Goal: Task Accomplishment & Management: Manage account settings

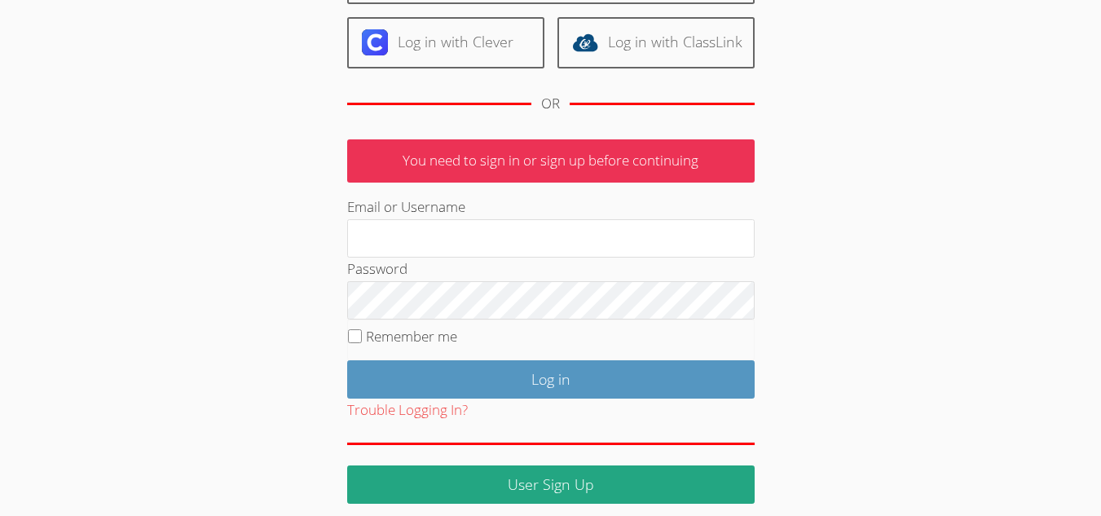
scroll to position [189, 0]
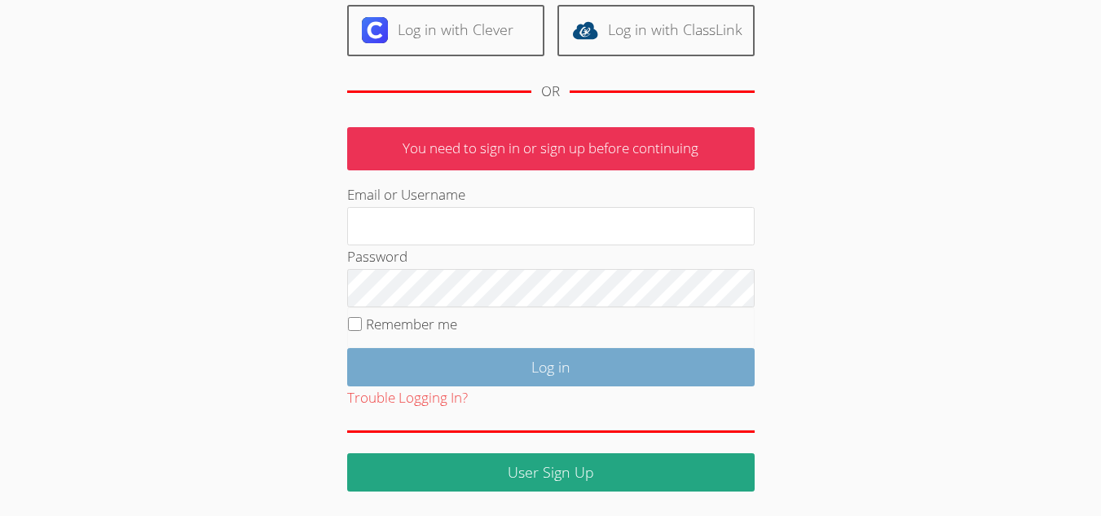
type input "mariesteinberg@live.com"
click at [423, 358] on input "Log in" at bounding box center [550, 367] width 407 height 38
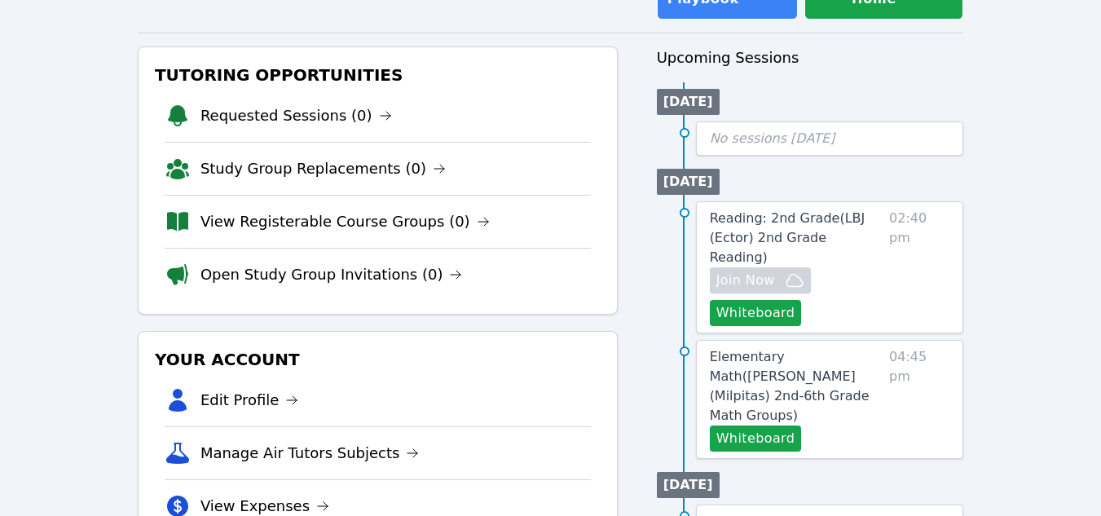
scroll to position [163, 0]
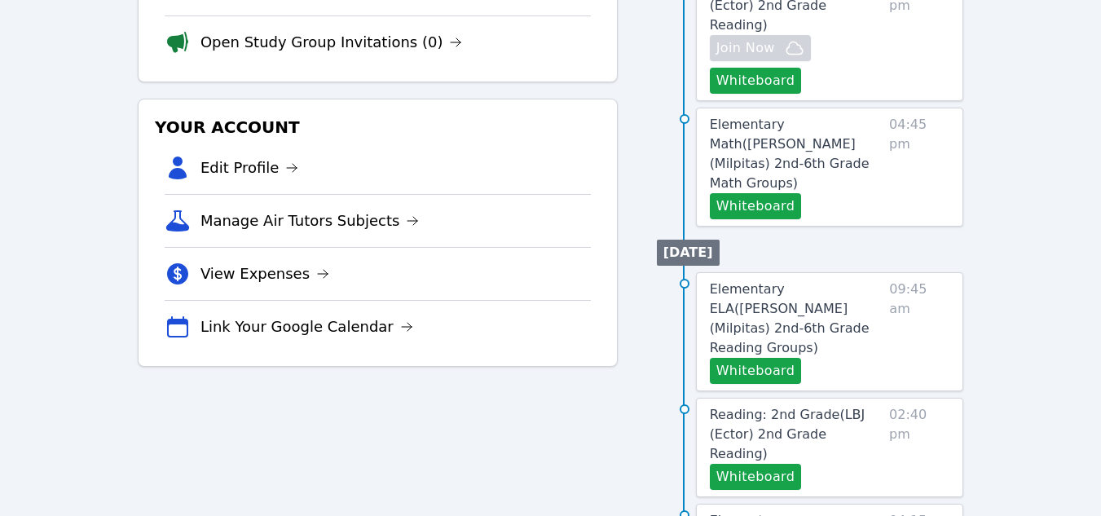
scroll to position [407, 0]
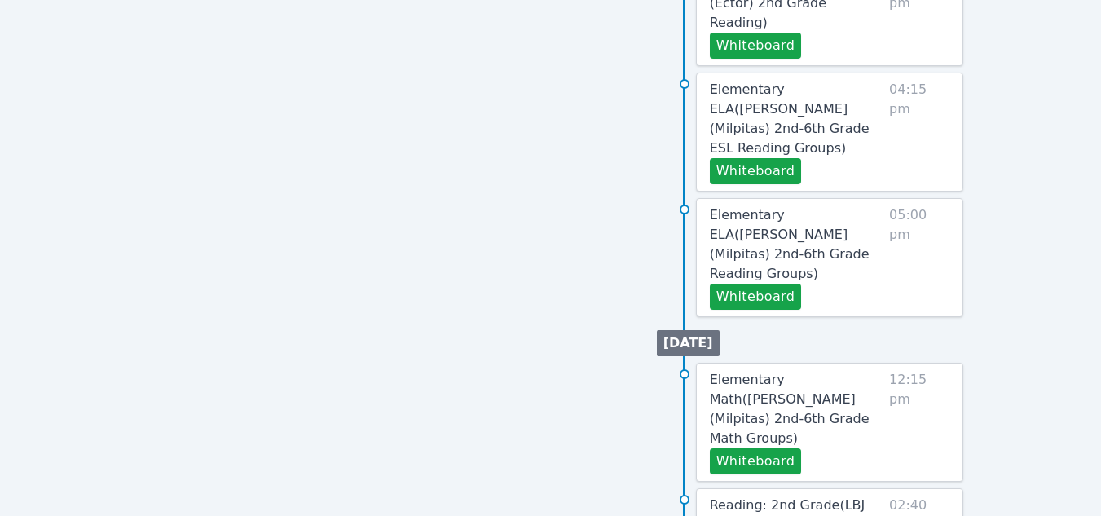
scroll to position [828, 0]
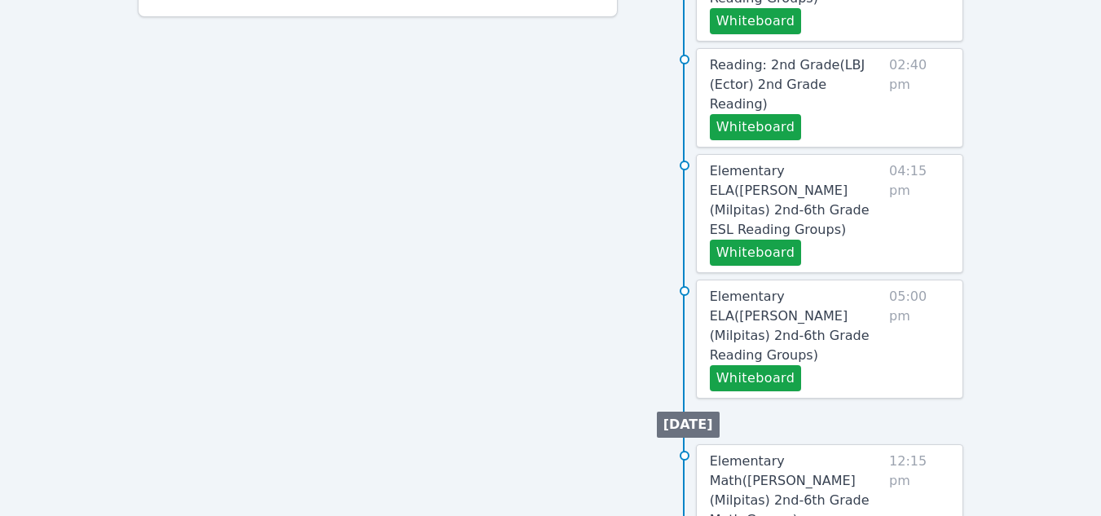
scroll to position [896, 0]
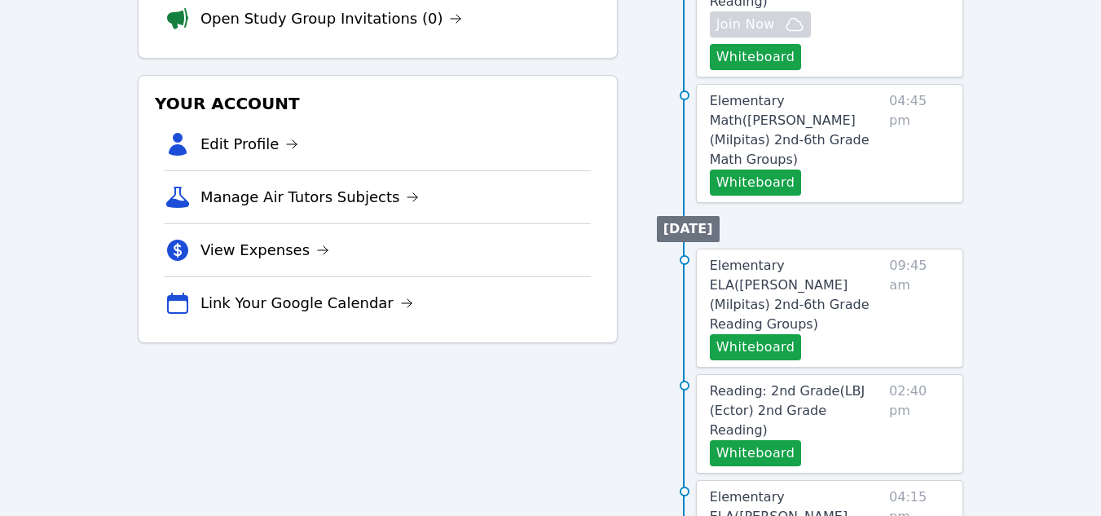
scroll to position [407, 0]
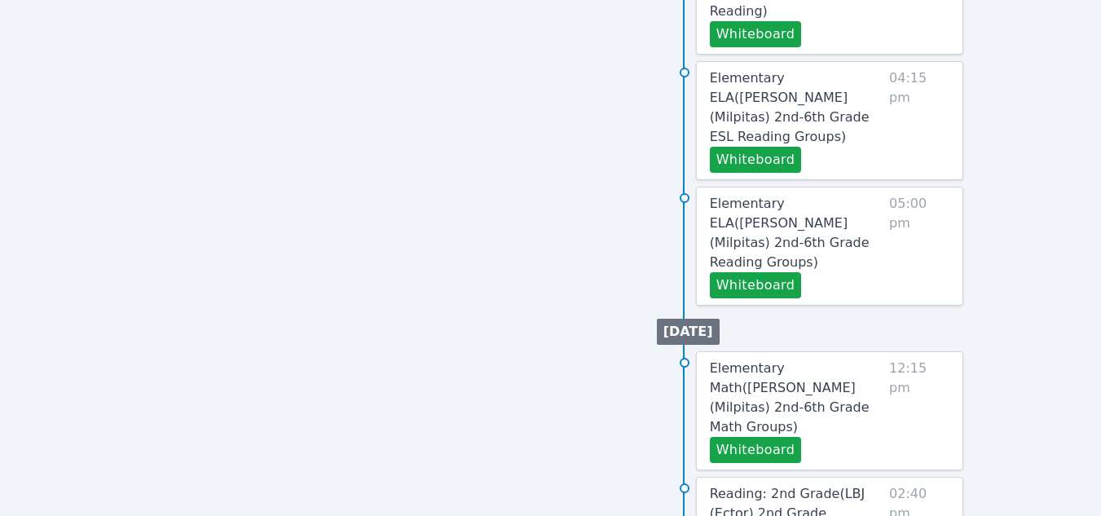
scroll to position [978, 0]
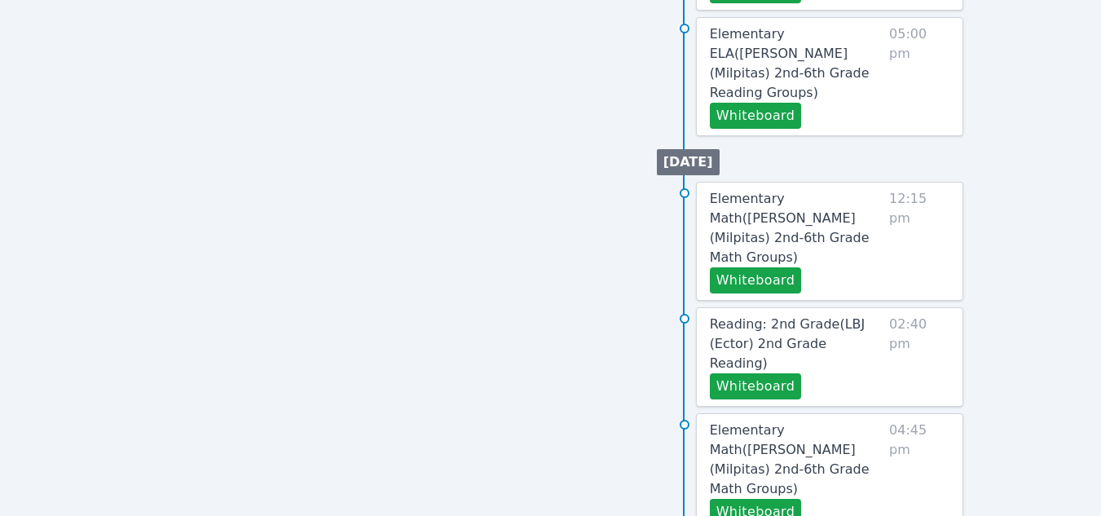
scroll to position [1001, 0]
